Goal: Navigation & Orientation: Find specific page/section

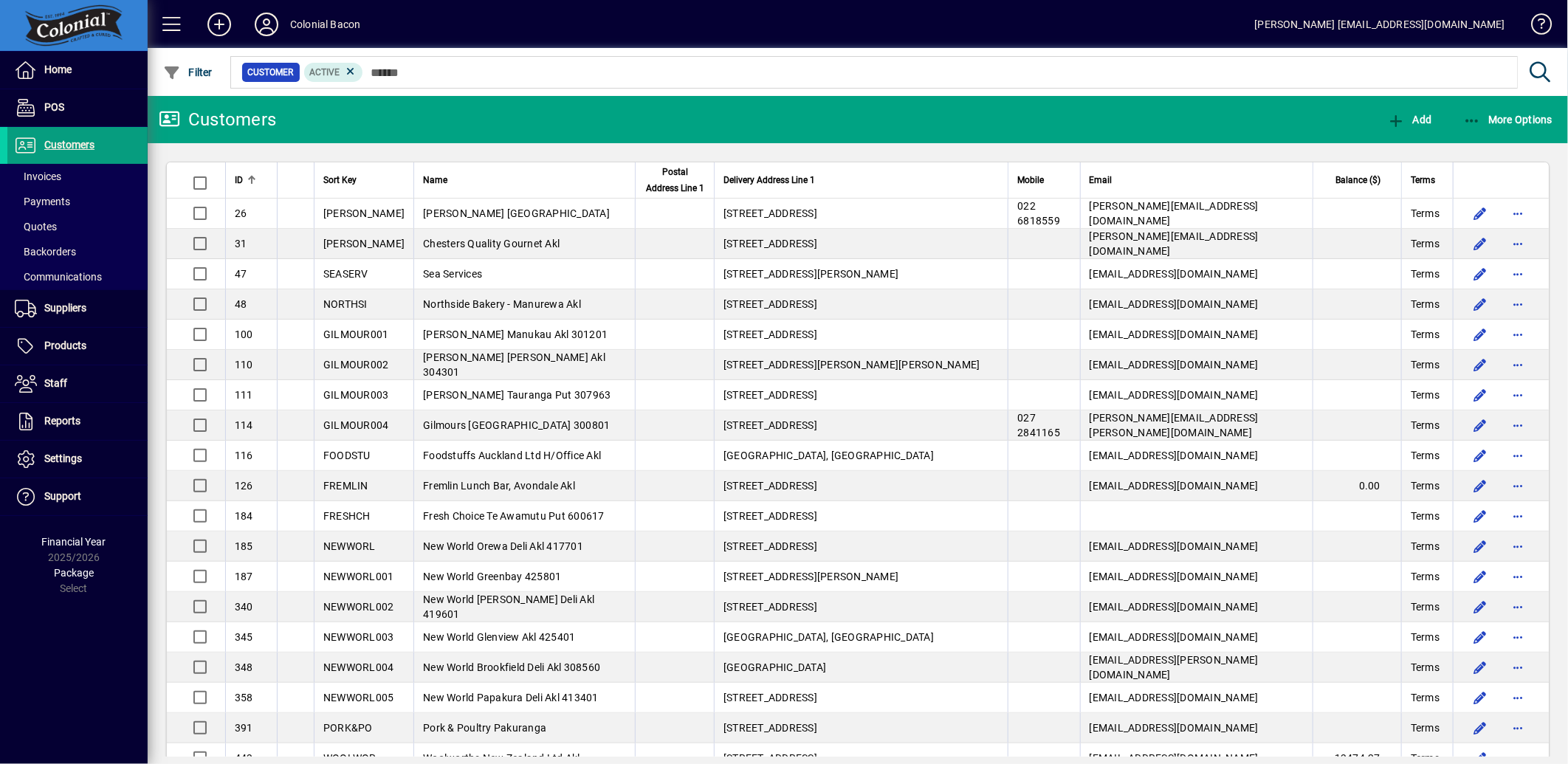
drag, startPoint x: 52, startPoint y: 166, endPoint x: 154, endPoint y: 200, distance: 107.5
click at [52, 166] on span at bounding box center [78, 176] width 140 height 35
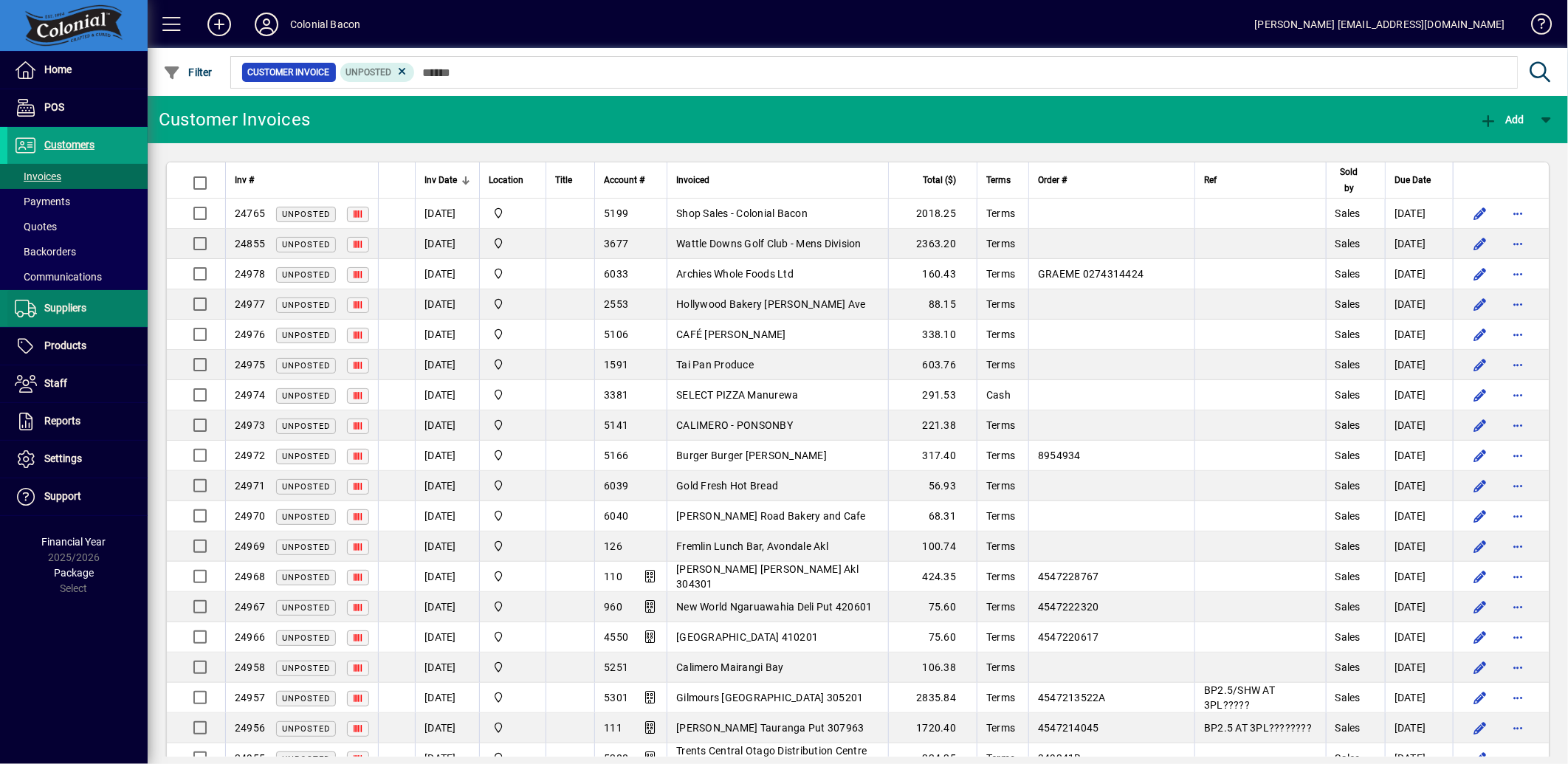
click at [46, 303] on span "Suppliers" at bounding box center [66, 308] width 42 height 12
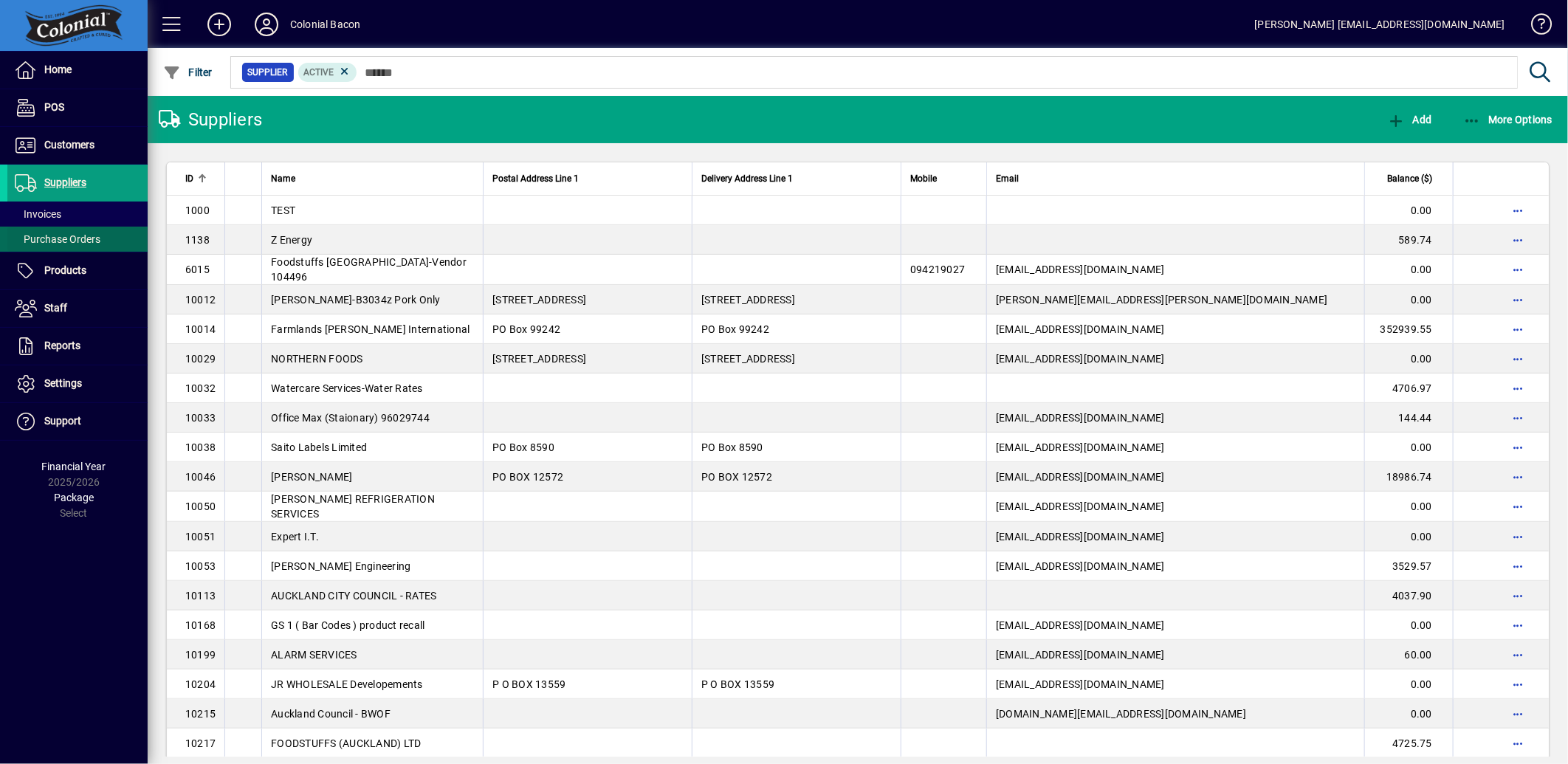
click at [59, 234] on span "Purchase Orders" at bounding box center [58, 239] width 86 height 12
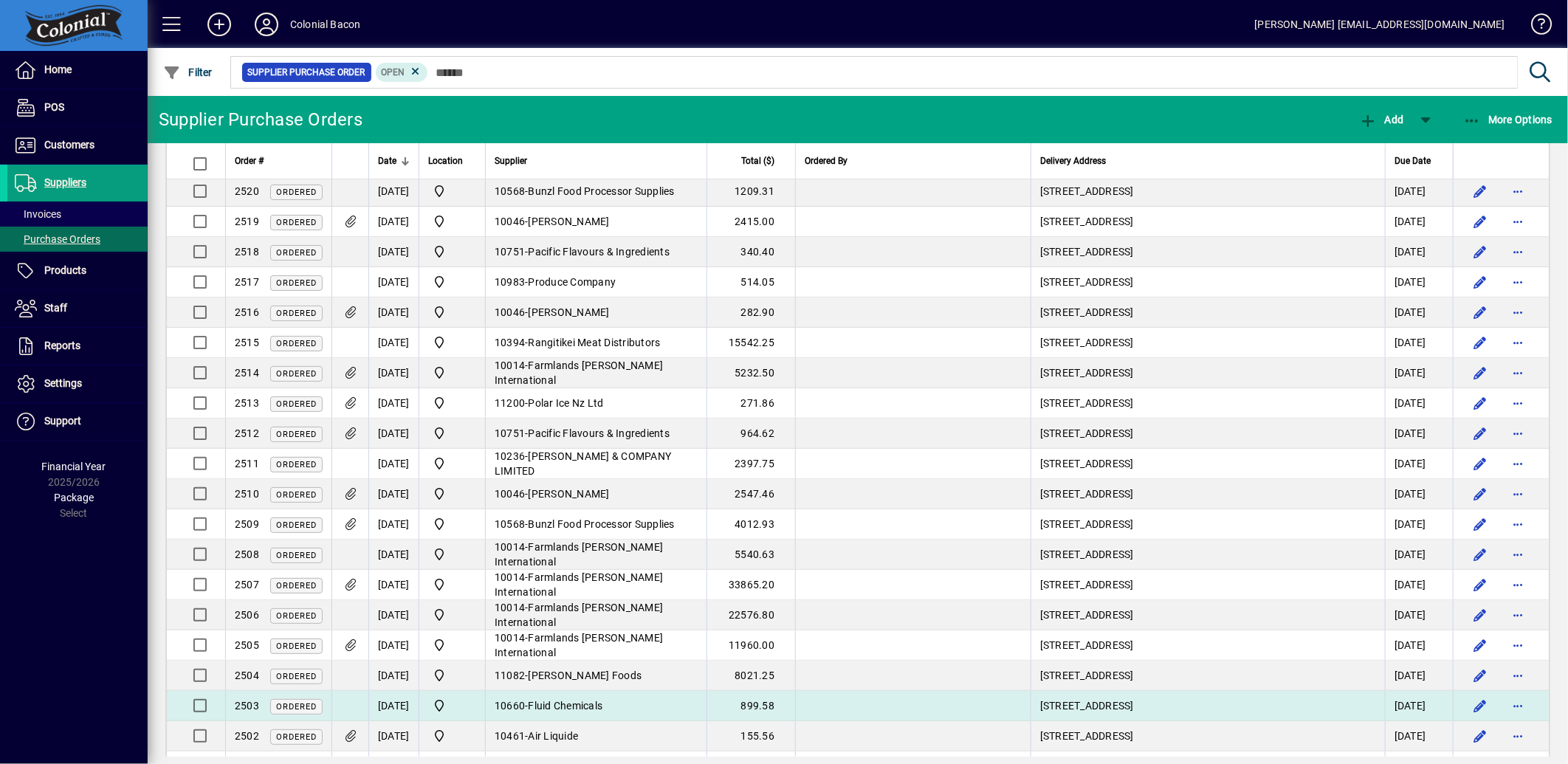
scroll to position [82, 0]
